Goal: Task Accomplishment & Management: Manage account settings

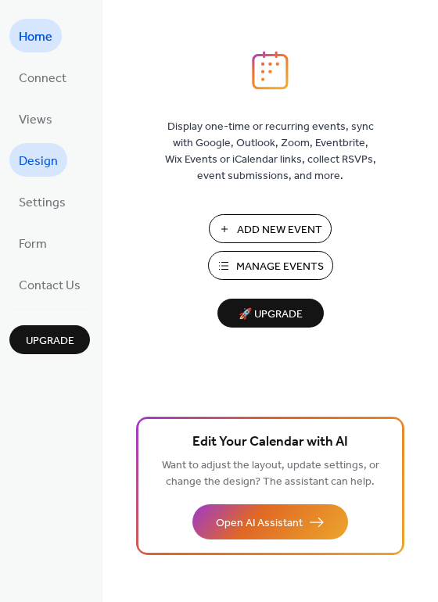
click at [44, 148] on link "Design" at bounding box center [38, 160] width 58 height 34
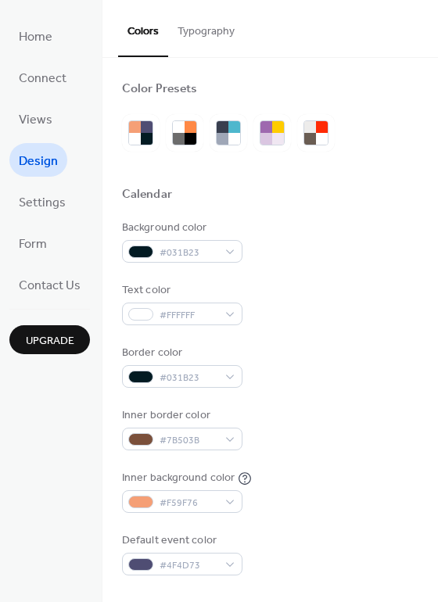
click at [39, 156] on span "Design" at bounding box center [38, 161] width 39 height 24
click at [204, 38] on button "Typography" at bounding box center [206, 28] width 76 height 56
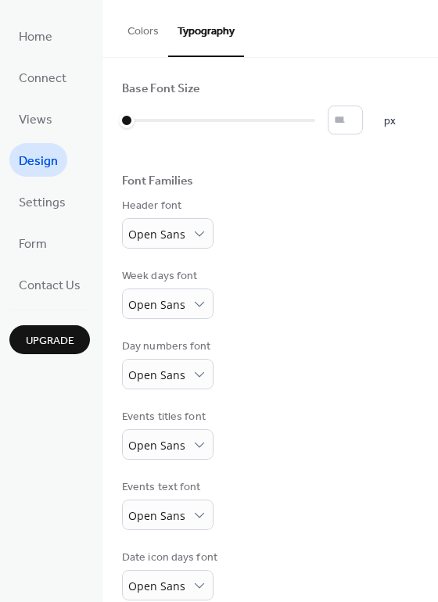
click at [147, 34] on button "Colors" at bounding box center [143, 28] width 50 height 56
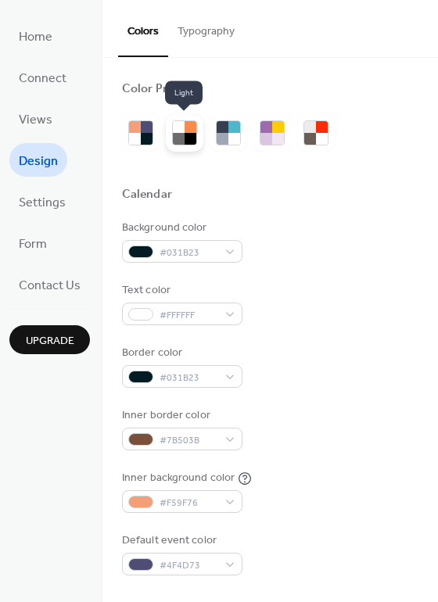
click at [178, 120] on div at bounding box center [184, 132] width 25 height 25
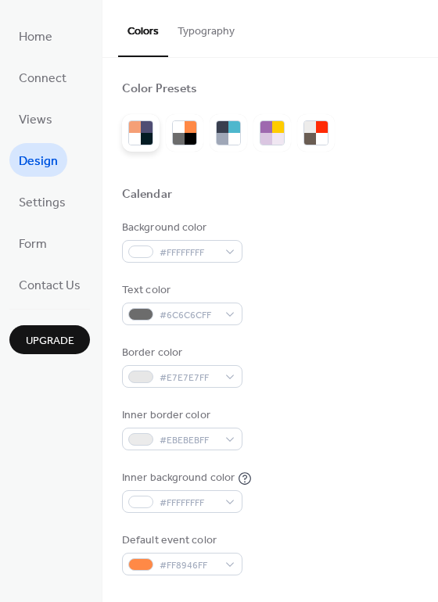
click at [147, 127] on div at bounding box center [147, 127] width 12 height 12
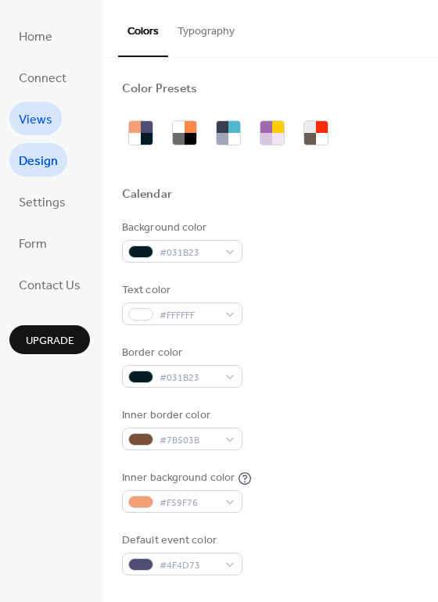
click at [46, 118] on span "Views" at bounding box center [36, 120] width 34 height 24
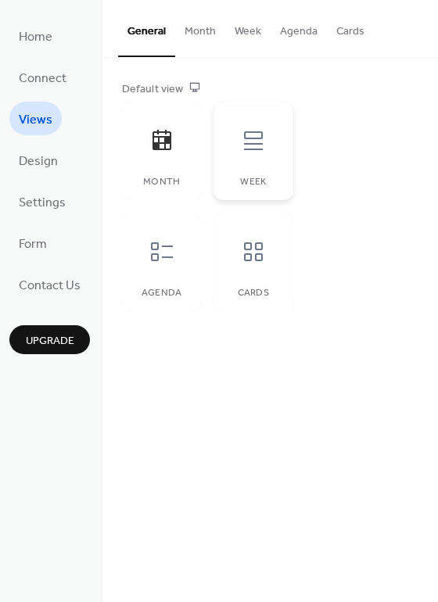
click at [271, 152] on div at bounding box center [253, 140] width 47 height 47
click at [177, 263] on div at bounding box center [161, 251] width 47 height 47
click at [56, 79] on span "Connect" at bounding box center [43, 78] width 48 height 24
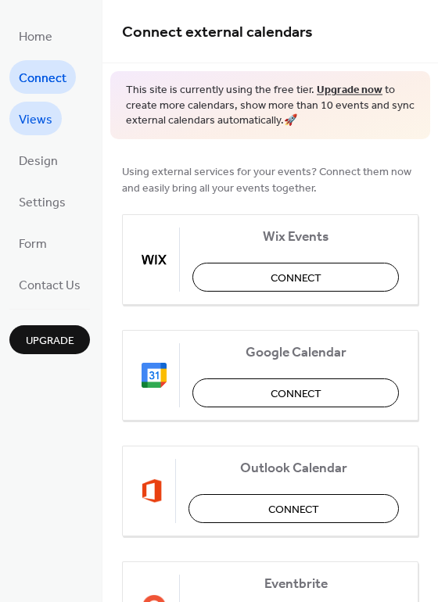
click at [30, 127] on span "Views" at bounding box center [36, 120] width 34 height 24
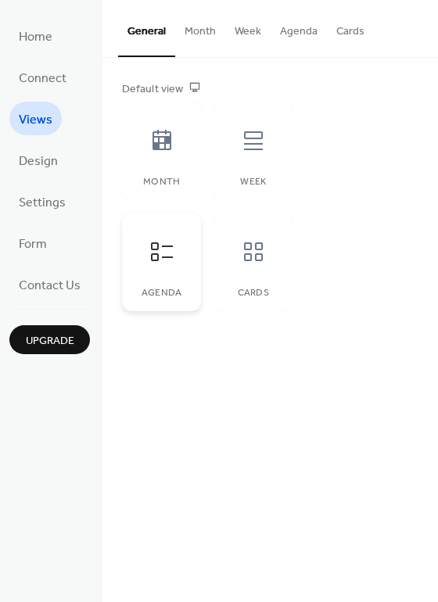
click at [170, 269] on div at bounding box center [161, 251] width 47 height 47
click at [231, 368] on div "General Month Week Agenda Cards Default view Month Week Agenda Cards Disabled 🔒…" at bounding box center [269, 301] width 335 height 602
